Goal: Transaction & Acquisition: Purchase product/service

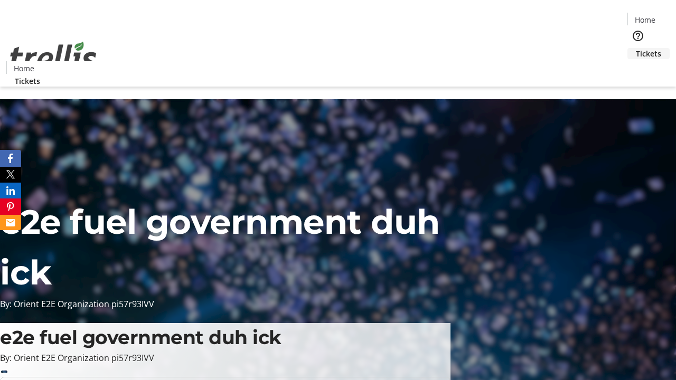
click at [636, 48] on span "Tickets" at bounding box center [648, 53] width 25 height 11
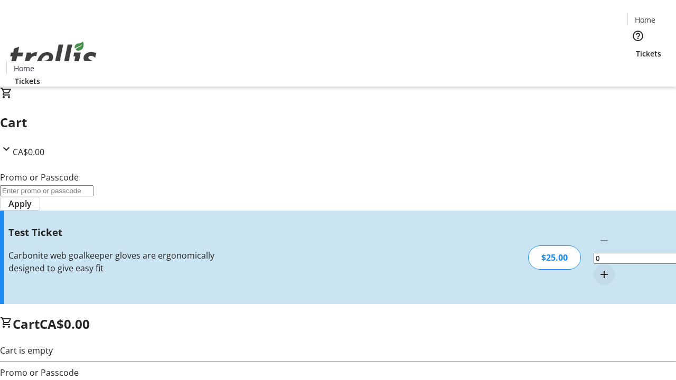
click at [598, 268] on mat-icon "Increment by one" at bounding box center [604, 274] width 13 height 13
type input "1"
